Goal: Complete application form

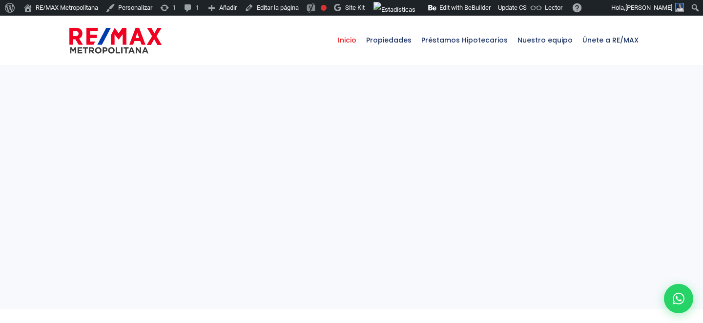
select select
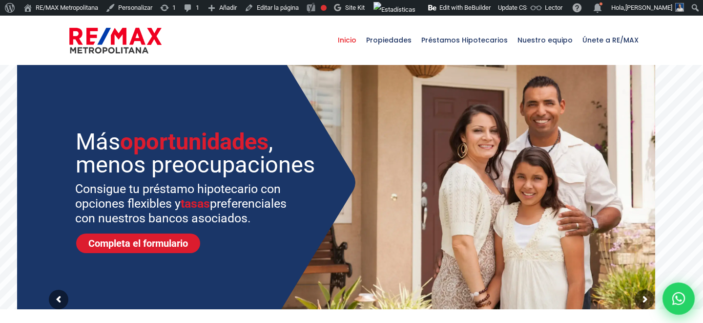
click at [679, 304] on icon at bounding box center [678, 298] width 13 height 13
type input "Franklin"
type input "[PERSON_NAME]"
type input "[PERSON_NAME][EMAIL_ADDRESS][PERSON_NAME][DOMAIN_NAME]"
type input "[PHONE_NUMBER]"
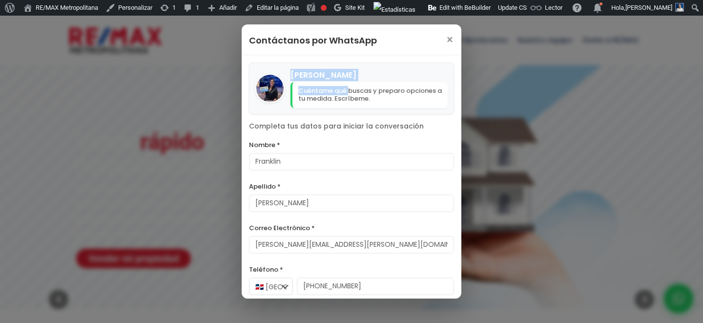
drag, startPoint x: 286, startPoint y: 76, endPoint x: 350, endPoint y: 86, distance: 64.3
click at [350, 86] on div "[PERSON_NAME] Cuéntame qué buscas y preparo opciones a tu medida. Escríbeme." at bounding box center [351, 89] width 205 height 52
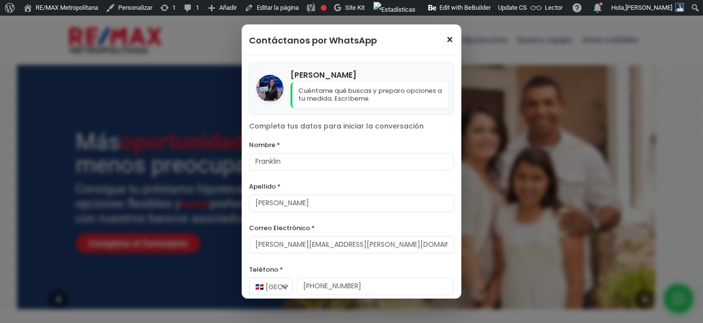
click at [449, 42] on span "×" at bounding box center [450, 40] width 8 height 12
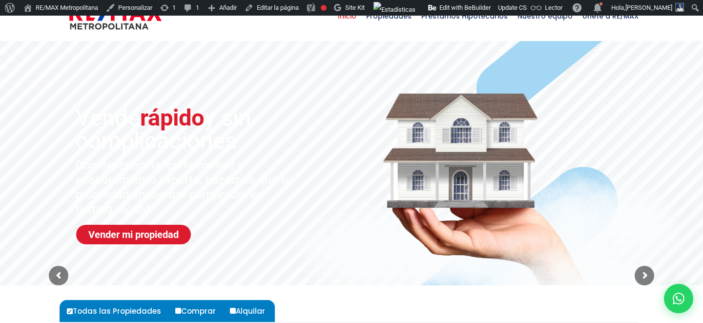
scroll to position [21, 0]
